Goal: Task Accomplishment & Management: Use online tool/utility

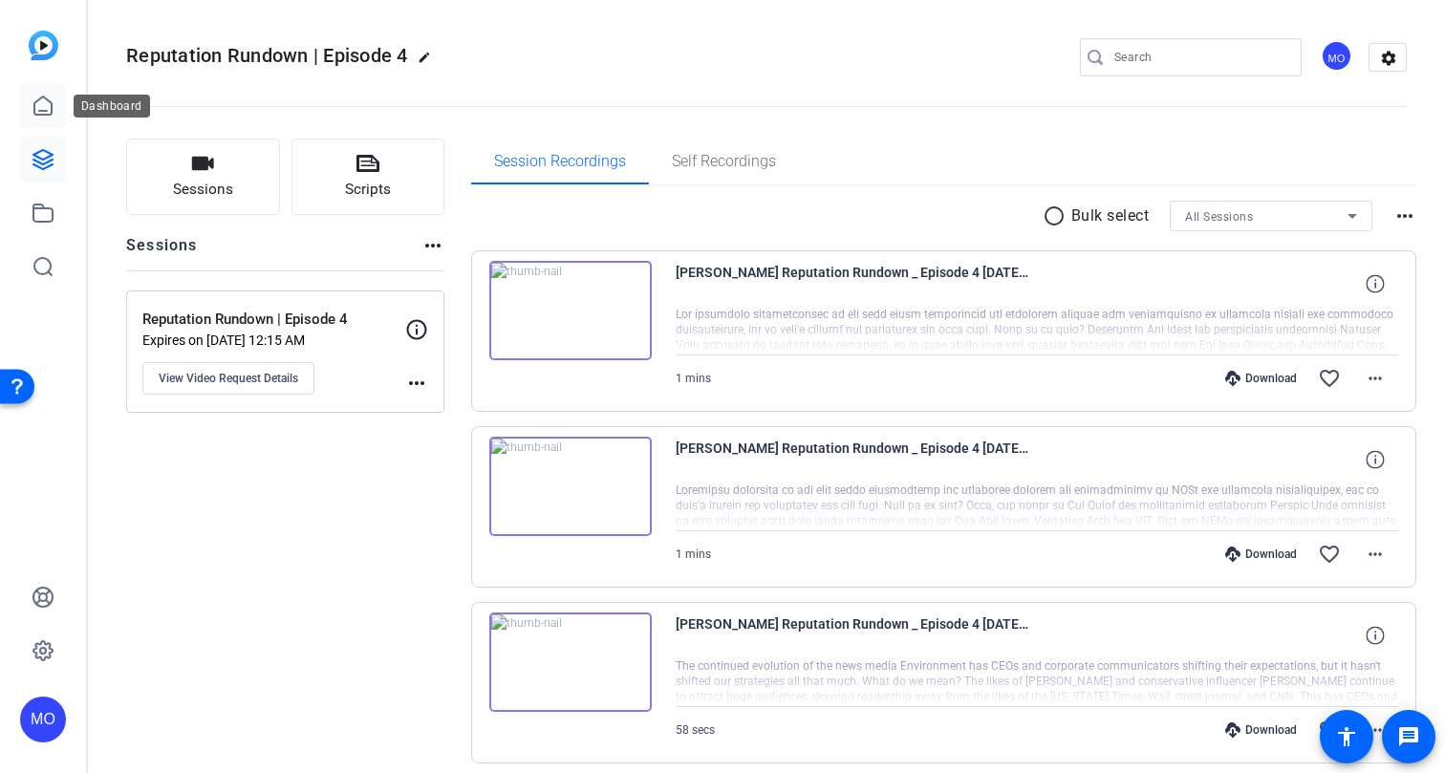
click at [45, 107] on icon at bounding box center [43, 106] width 23 height 23
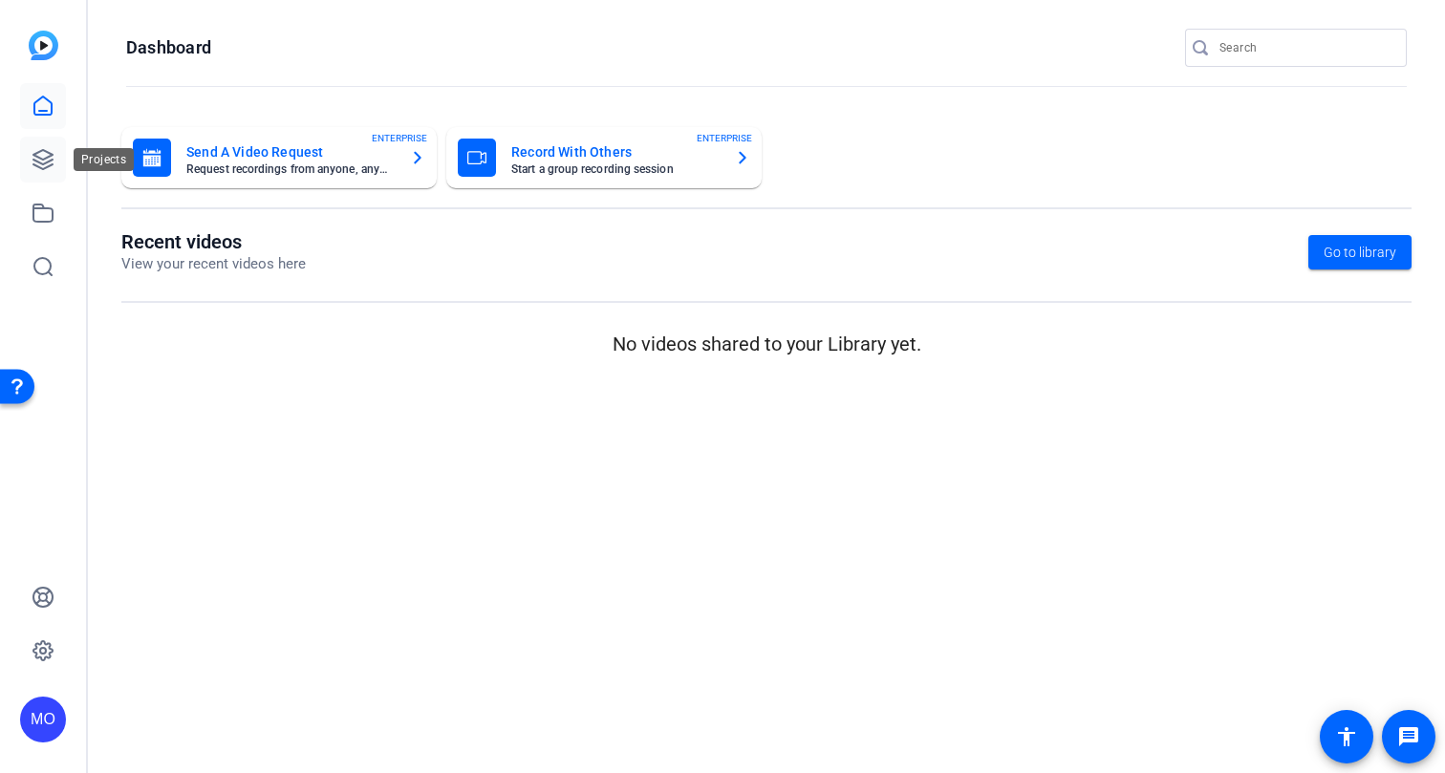
click at [45, 161] on icon at bounding box center [43, 159] width 23 height 23
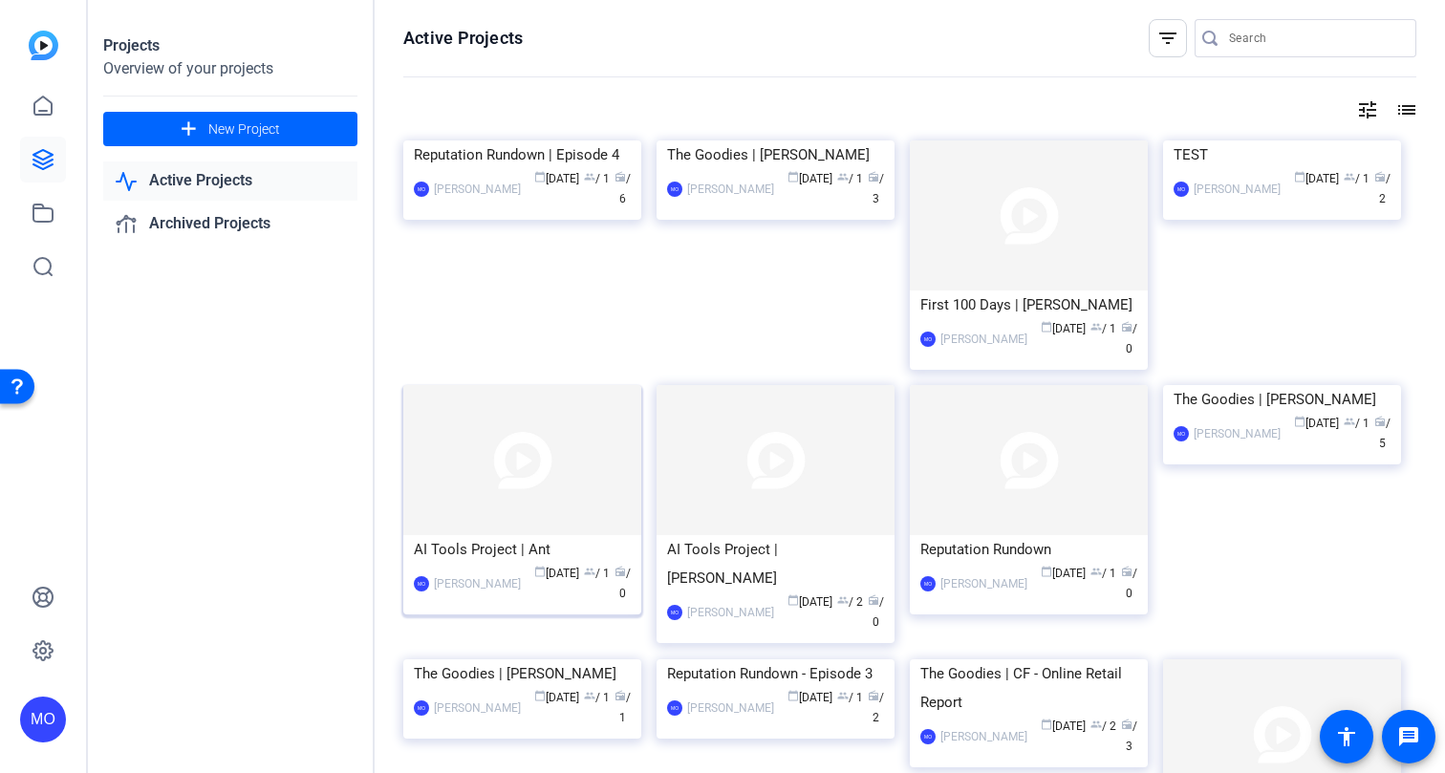
click at [534, 475] on img at bounding box center [522, 460] width 238 height 150
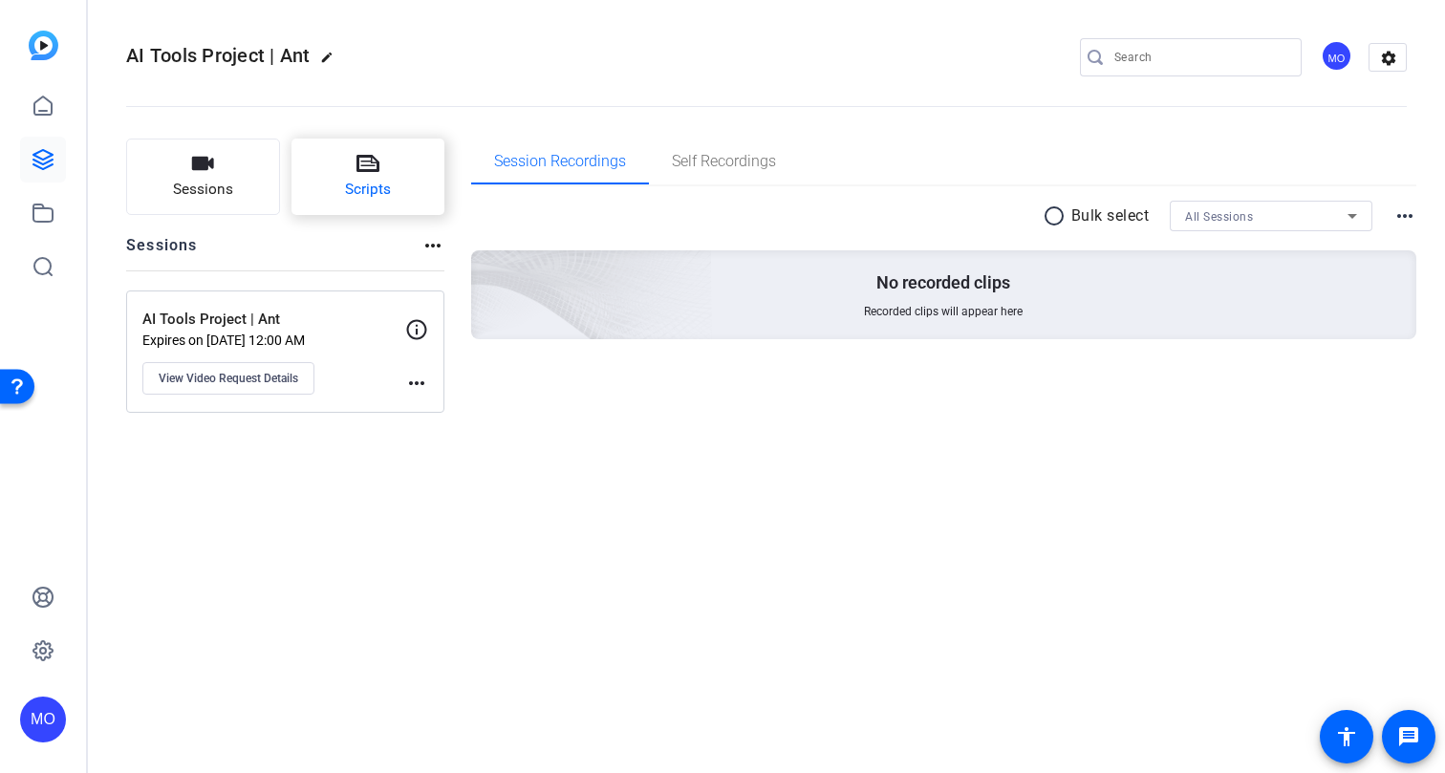
click at [351, 158] on button "Scripts" at bounding box center [368, 177] width 154 height 76
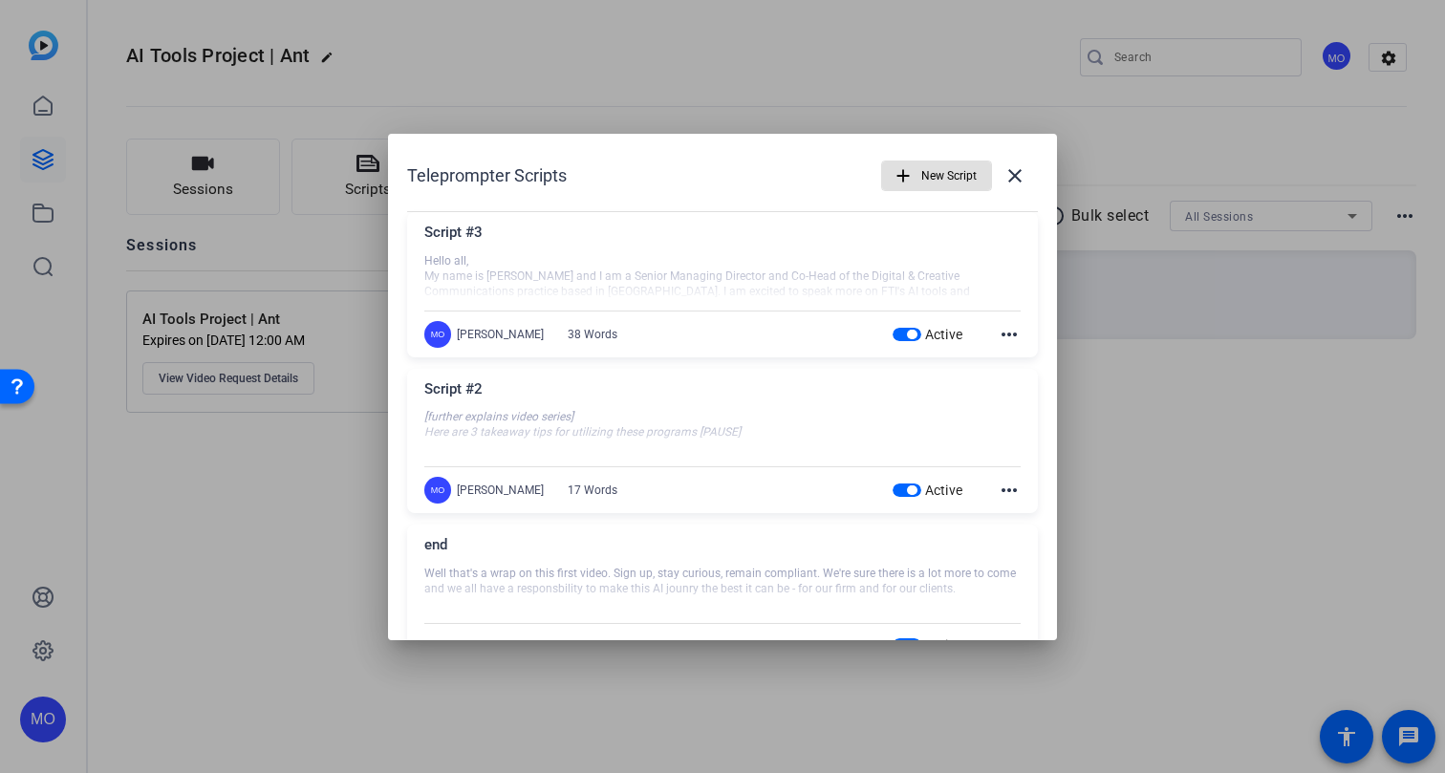
click at [976, 287] on div at bounding box center [722, 277] width 596 height 48
click at [1009, 343] on mat-icon "more_horiz" at bounding box center [1009, 334] width 23 height 23
click at [1014, 359] on span "Edit" at bounding box center [1051, 362] width 76 height 23
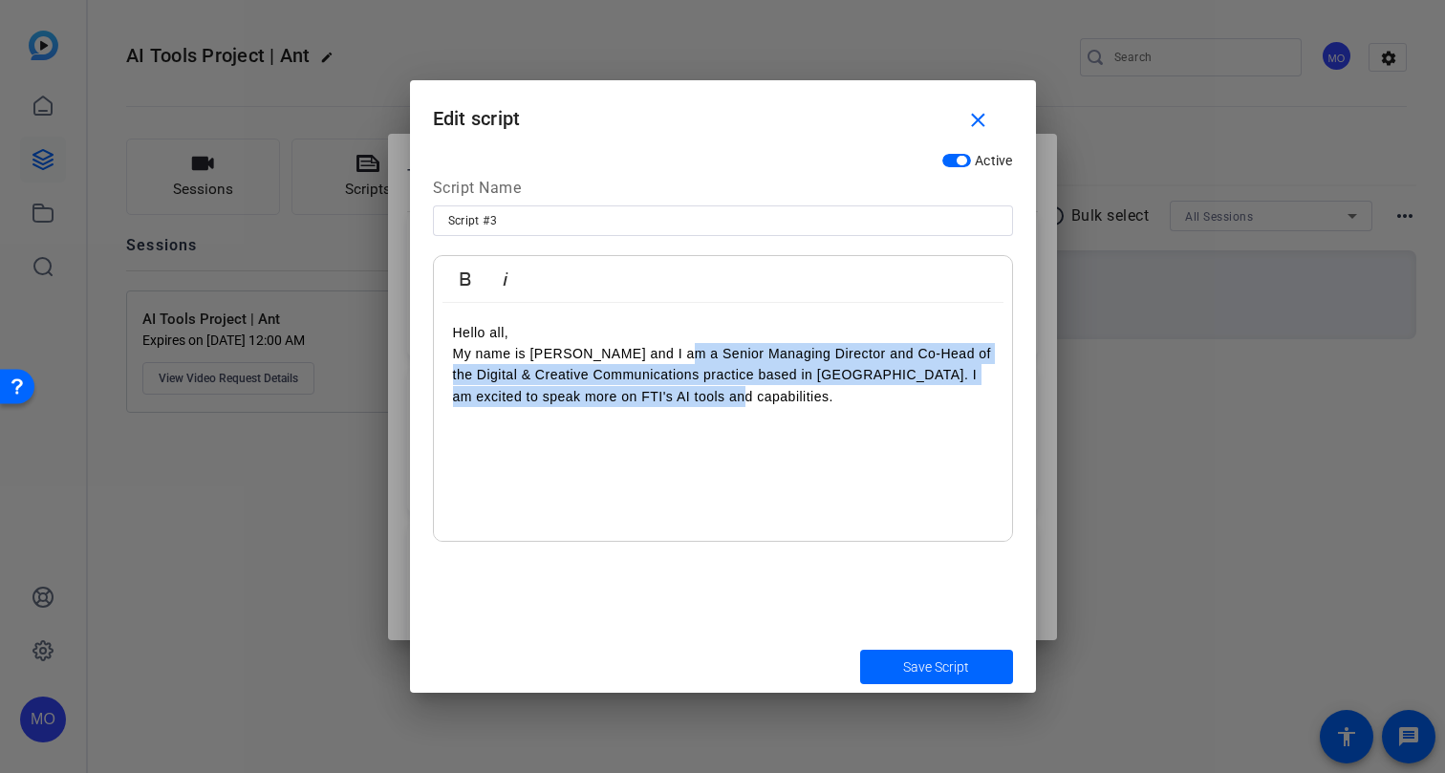
drag, startPoint x: 721, startPoint y: 411, endPoint x: 673, endPoint y: 358, distance: 71.7
click at [673, 358] on div "Hello all, My name is [PERSON_NAME] and I am a Senior Managing Director and Co-…" at bounding box center [723, 422] width 578 height 239
copy p "Senior Managing Director and Co-Head of the Digital & Creative Communications p…"
